Goal: Information Seeking & Learning: Learn about a topic

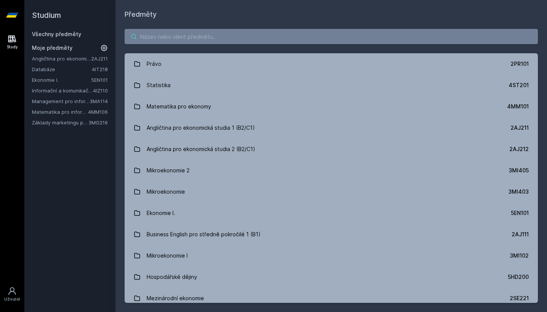
click at [219, 32] on input "search" at bounding box center [332, 36] width 414 height 15
paste input "4ME501"
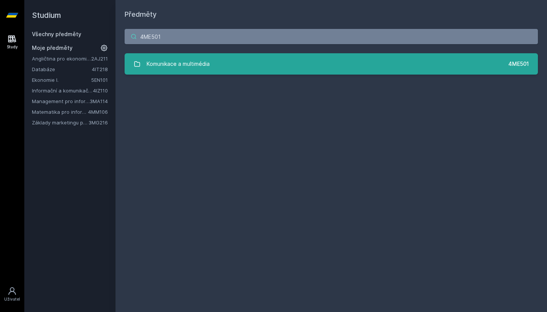
type input "4ME501"
click at [223, 70] on link "Komunikace a multimédia 4ME501" at bounding box center [332, 63] width 414 height 21
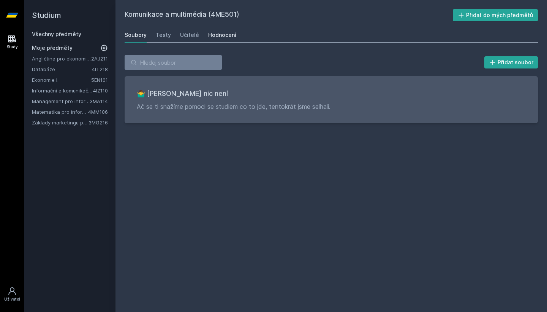
click at [209, 40] on link "Hodnocení" at bounding box center [222, 34] width 28 height 15
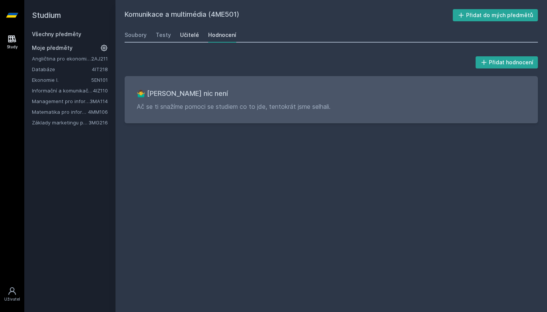
click at [193, 38] on div "Učitelé" at bounding box center [189, 35] width 19 height 8
click at [165, 35] on div "Testy" at bounding box center [163, 35] width 15 height 8
